Goal: Task Accomplishment & Management: Use online tool/utility

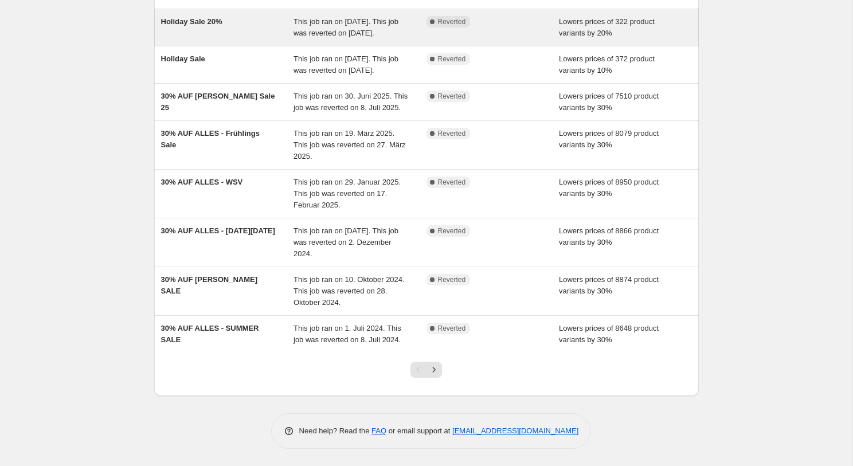
scroll to position [185, 0]
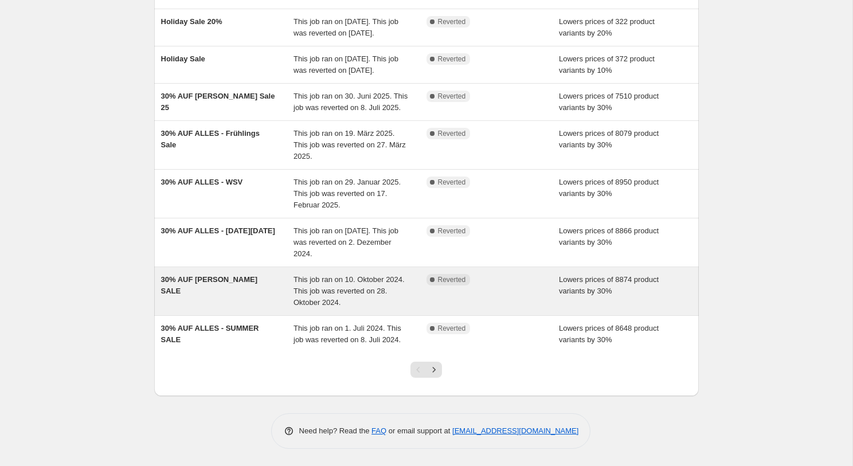
click at [265, 308] on div "30% AUF [PERSON_NAME] SALE" at bounding box center [227, 291] width 133 height 34
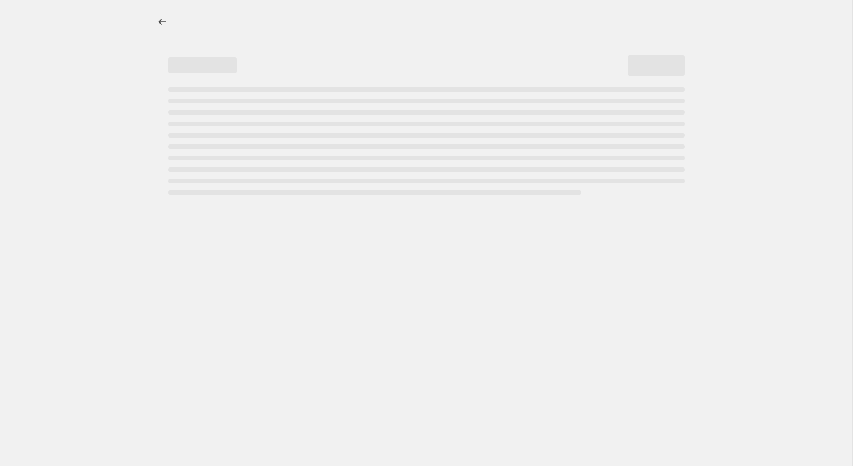
select select "percentage"
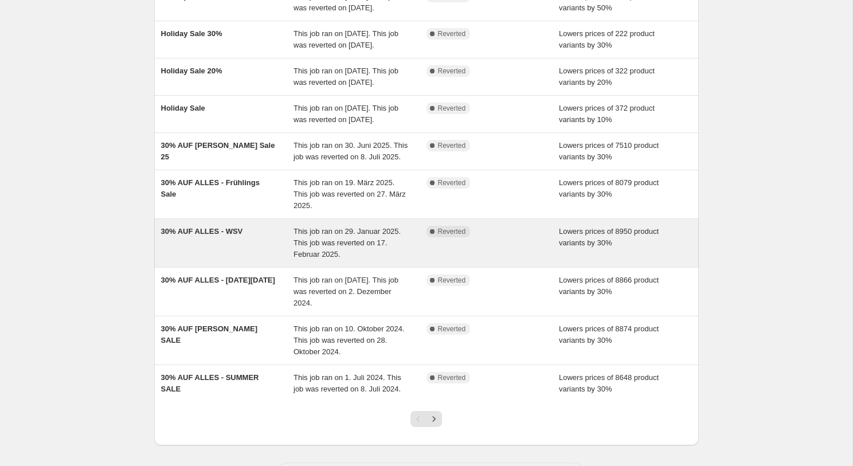
scroll to position [182, 0]
